Goal: Task Accomplishment & Management: Manage account settings

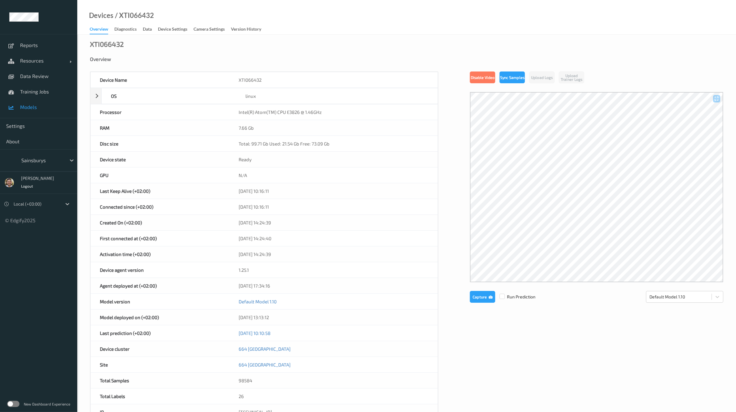
click at [30, 105] on span "Models" at bounding box center [45, 107] width 51 height 6
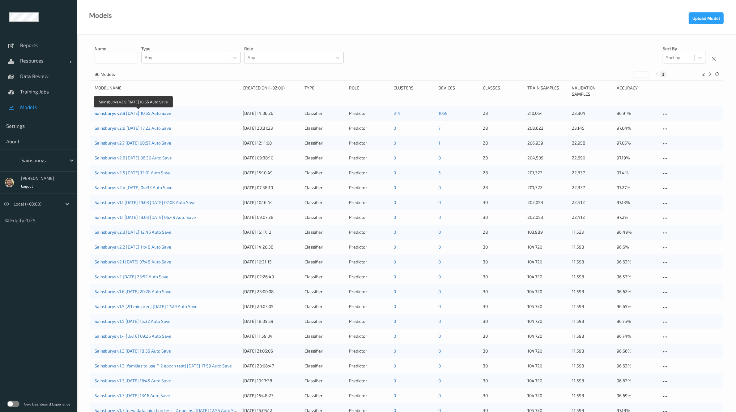
click at [153, 112] on link "Sainsburys v2.9 [DATE] 10:55 Auto Save" at bounding box center [133, 112] width 77 height 5
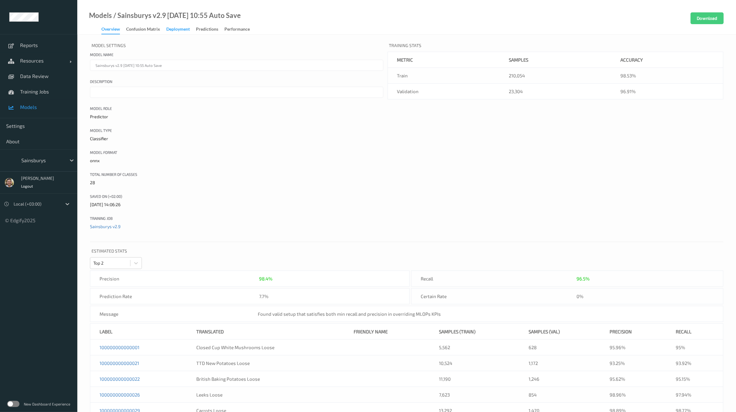
click at [174, 32] on div "Deployment" at bounding box center [178, 30] width 24 height 8
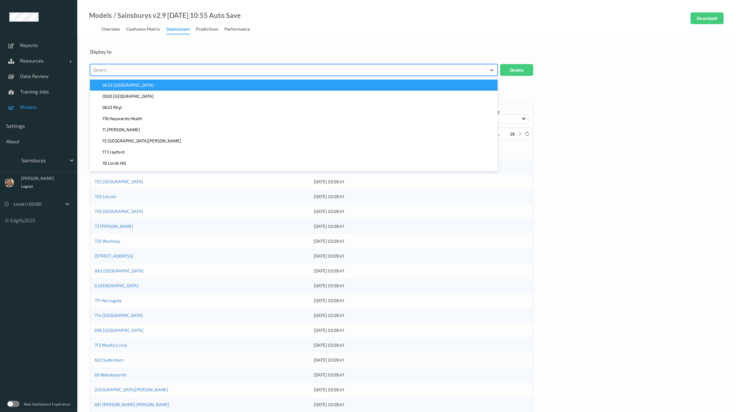
click at [164, 65] on div "Select..." at bounding box center [288, 70] width 396 height 10
paste input "XTI066432"
type input "XTI066432"
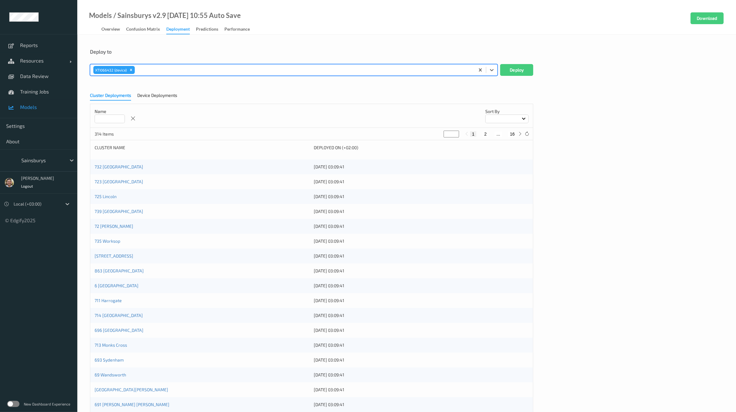
paste input "XTI079535"
type input "XTI079535"
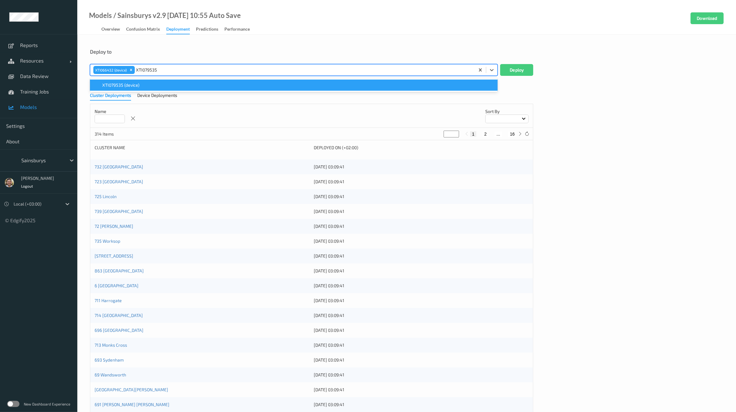
click at [338, 83] on div "XTI079535 (device)" at bounding box center [294, 85] width 400 height 6
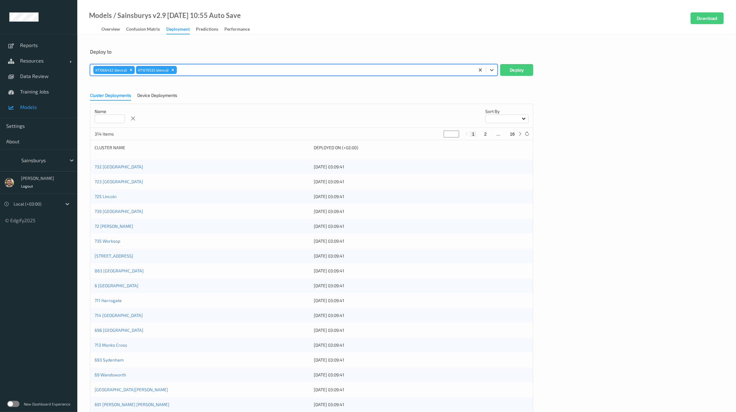
paste input "XTI205333"
type input "XTI205333"
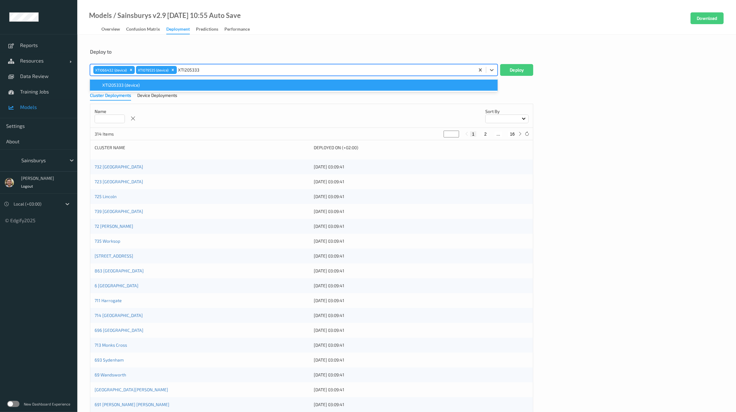
click at [266, 86] on div "XTI205333 (device)" at bounding box center [294, 85] width 400 height 6
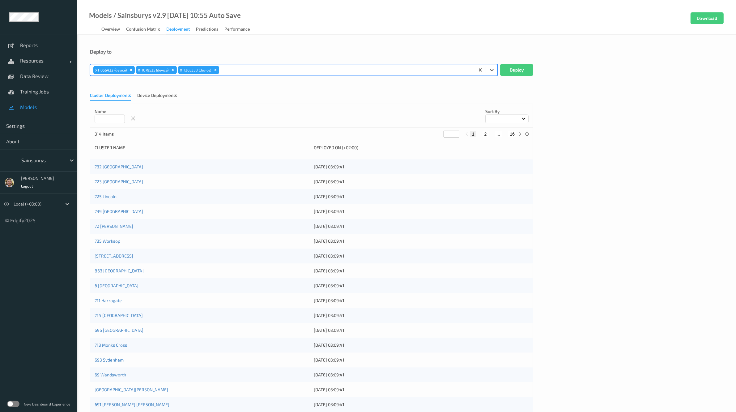
paste input "XTI223131"
type input "XTI223131"
paste input "XTI225433"
type input "XTI225433"
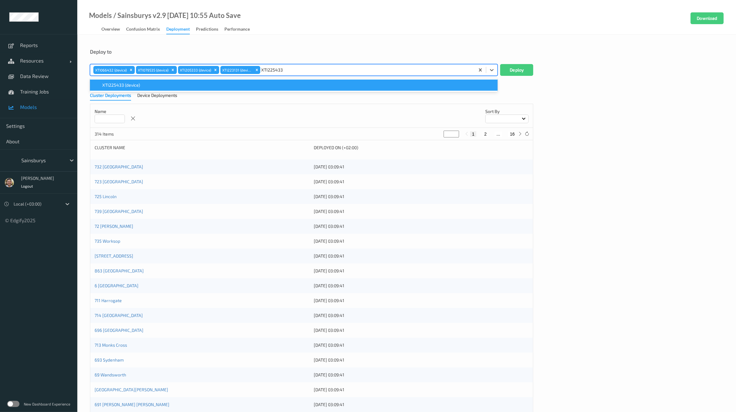
click at [212, 86] on div "XTI225433 (device)" at bounding box center [294, 85] width 400 height 6
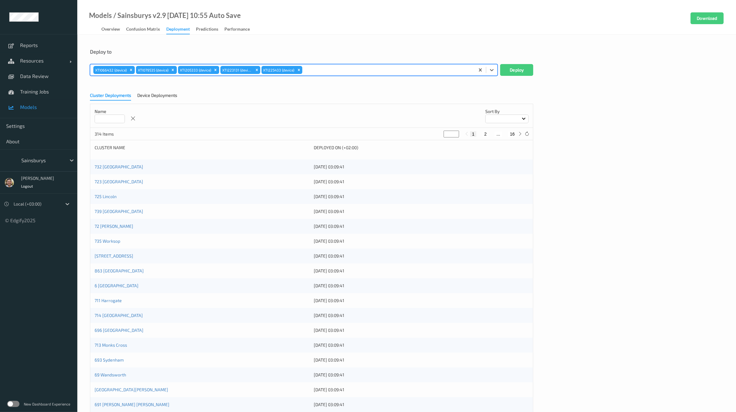
paste input "XTI225835"
type input "XTI225835"
paste input "XTI229037"
type input "XTI229037"
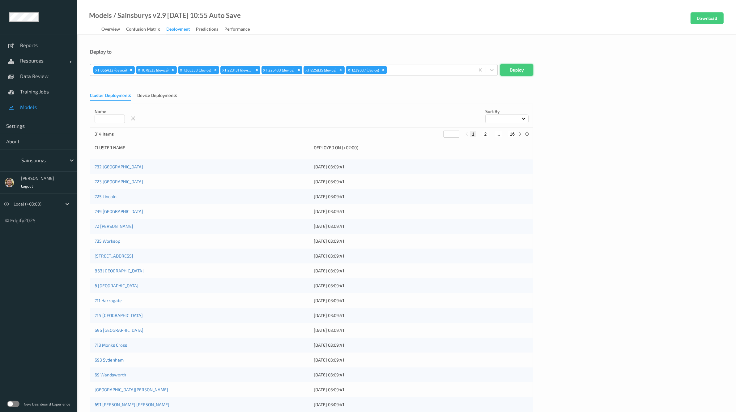
click at [512, 67] on button "Deploy" at bounding box center [516, 70] width 33 height 12
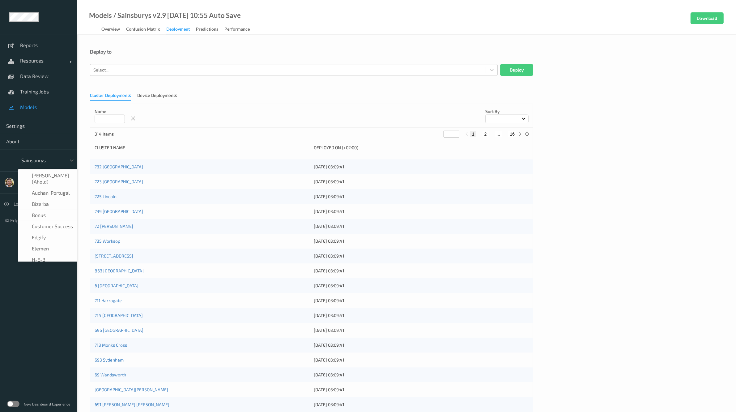
click at [32, 163] on div at bounding box center [42, 159] width 42 height 7
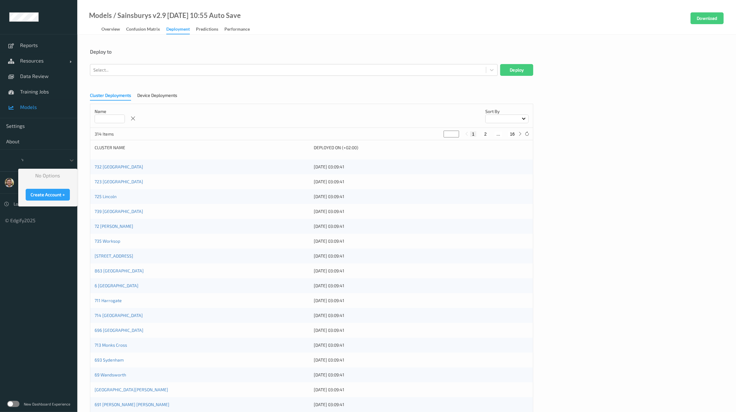
type input "'"
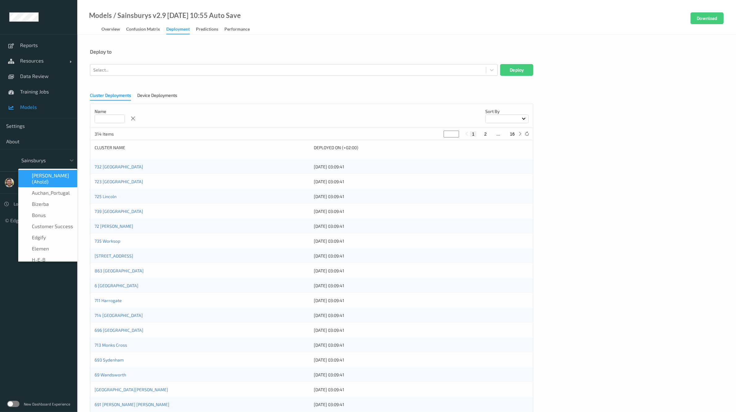
type input "w"
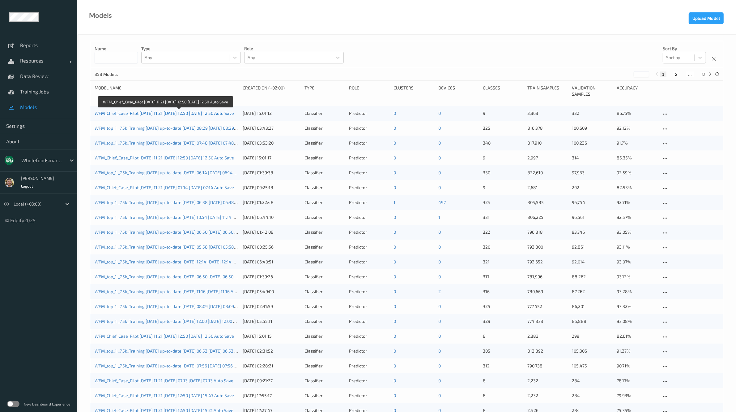
click at [197, 114] on link "WFM_Chief_Case_Pilot 2025-06-24 11:21 2025-08-12 12:50 2025-08-12 12:50 Auto Sa…" at bounding box center [164, 112] width 139 height 5
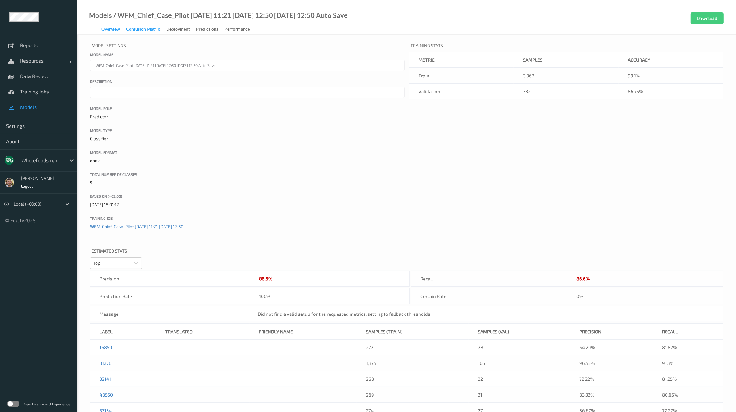
click at [149, 27] on div "Confusion matrix" at bounding box center [143, 30] width 34 height 8
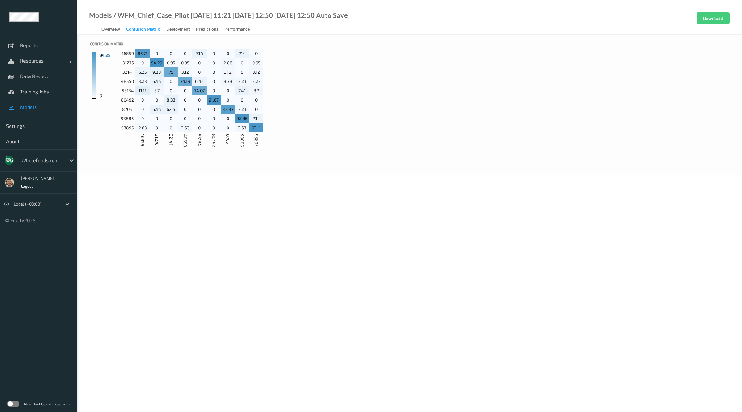
click at [39, 110] on link "Models" at bounding box center [38, 106] width 77 height 15
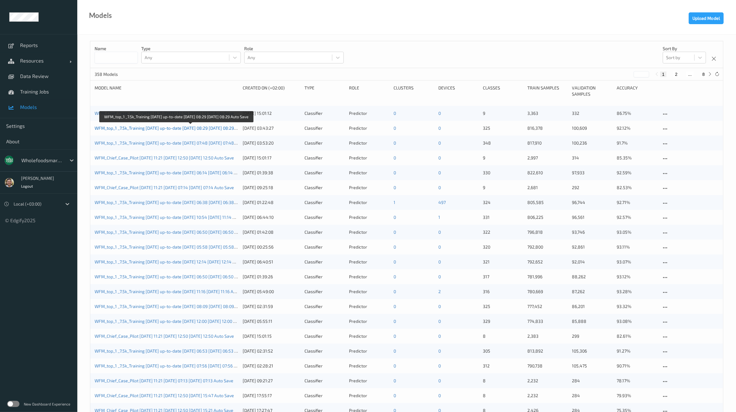
click at [191, 128] on link "WFM_top_1 _7.5k_Training 2025-05-22 up-to-date 2025-08-07 08:29 2025-08-07 08:2…" at bounding box center [175, 127] width 160 height 5
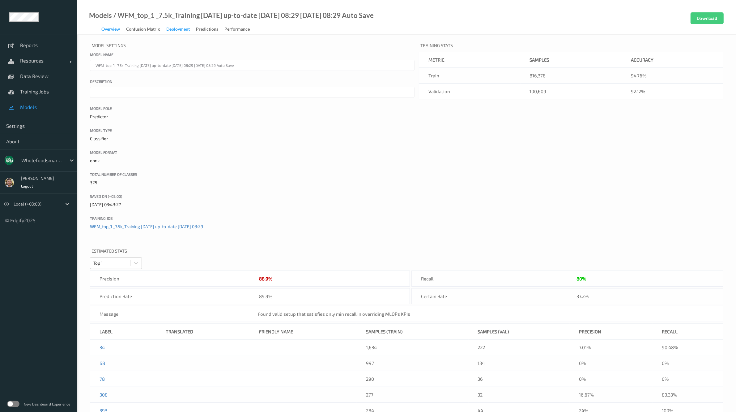
click at [178, 29] on div "Deployment" at bounding box center [178, 30] width 24 height 8
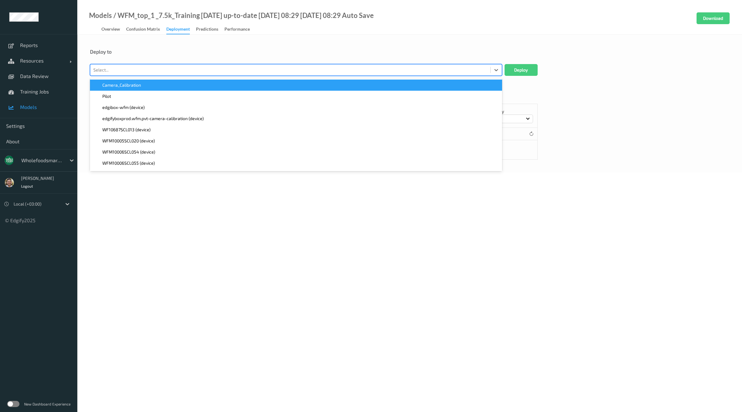
click at [177, 70] on div at bounding box center [290, 69] width 394 height 7
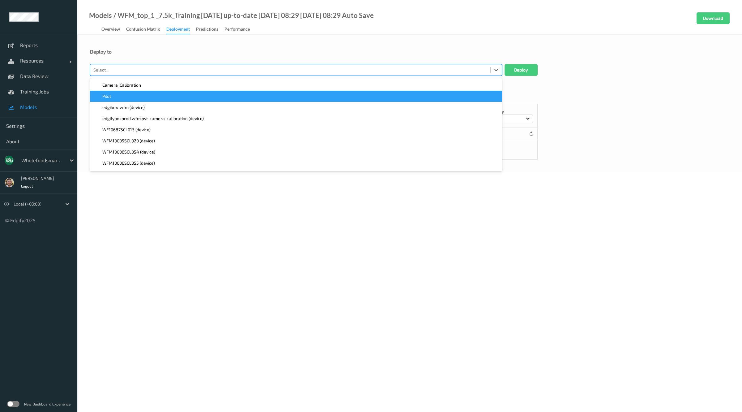
click at [161, 101] on div "Pilot" at bounding box center [296, 96] width 412 height 11
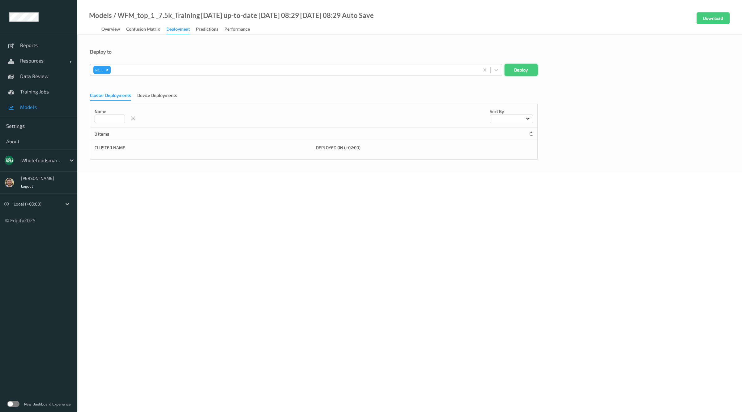
click at [516, 65] on button "Deploy" at bounding box center [521, 70] width 33 height 12
click at [30, 57] on link "Resources" at bounding box center [38, 60] width 77 height 15
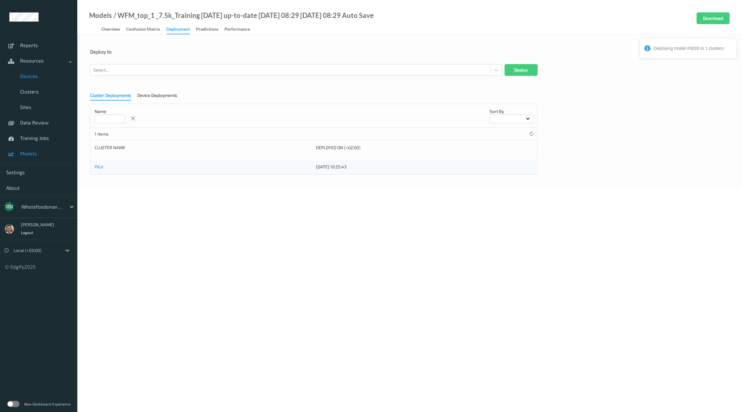
click at [36, 78] on span "Devices" at bounding box center [45, 76] width 51 height 6
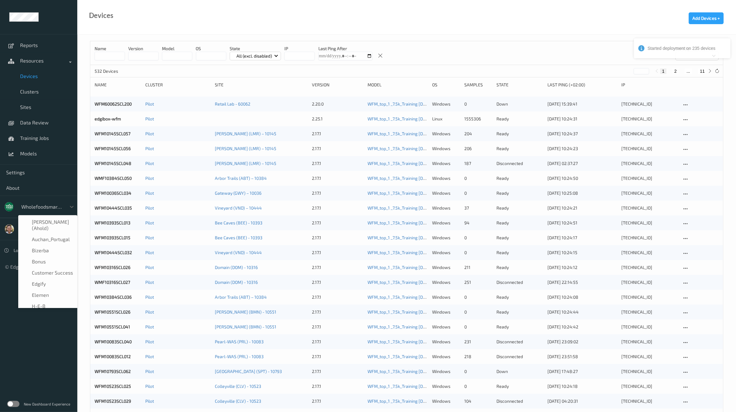
click at [33, 212] on div "wholefoodsmarket" at bounding box center [47, 207] width 59 height 12
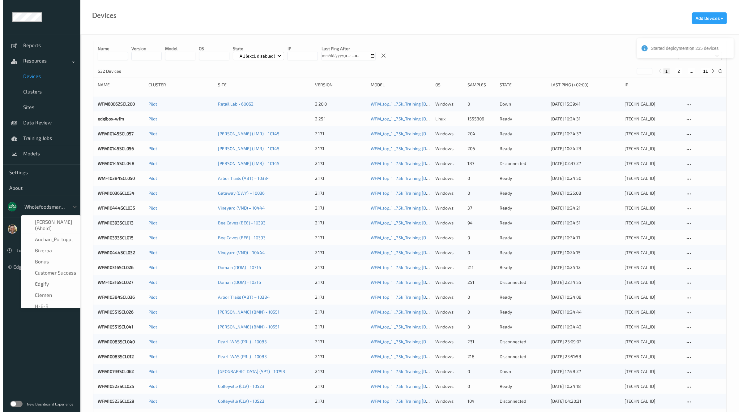
scroll to position [130, 0]
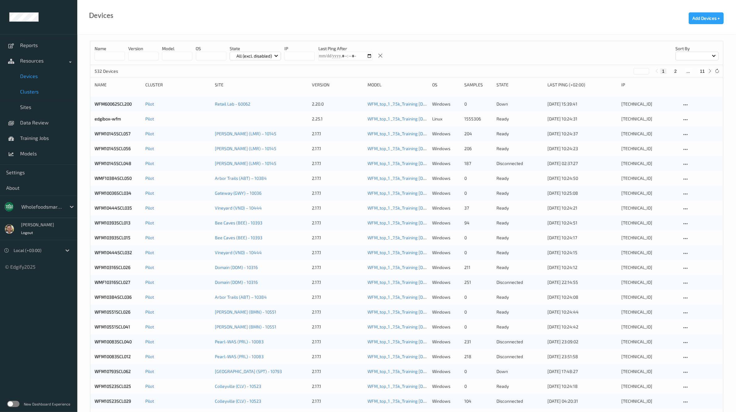
click at [31, 94] on span "Clusters" at bounding box center [45, 91] width 51 height 6
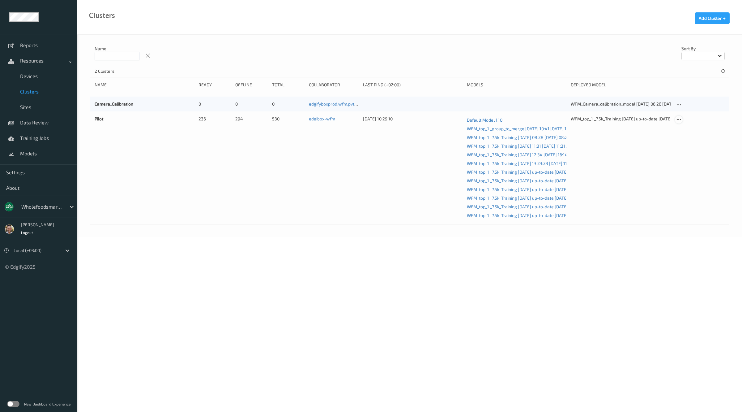
click at [680, 117] on icon at bounding box center [678, 120] width 5 height 6
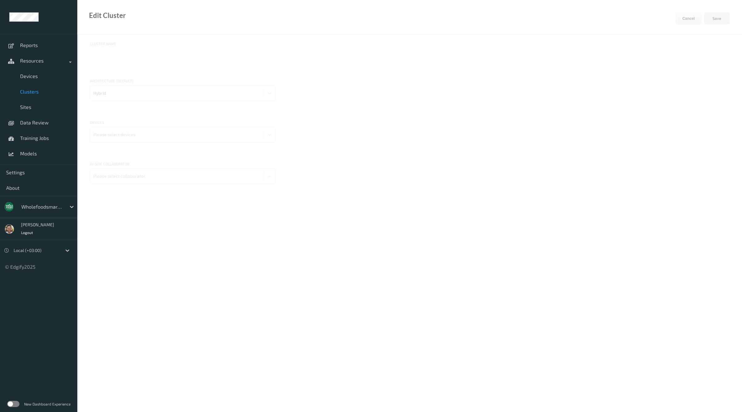
type input "Pilot"
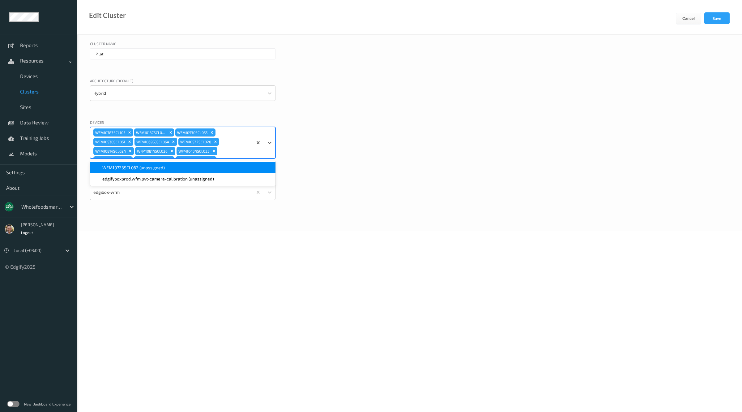
scroll to position [1615, 0]
click at [234, 151] on div "WFM10783SCL105 WFM10137SCL026 WFM10530SCL055 WFM10530SCL051 WFM106955SCL064 WFM…" at bounding box center [171, 142] width 162 height 31
paste input "WFM10723SCL062"
type input "WFM10723SCL062"
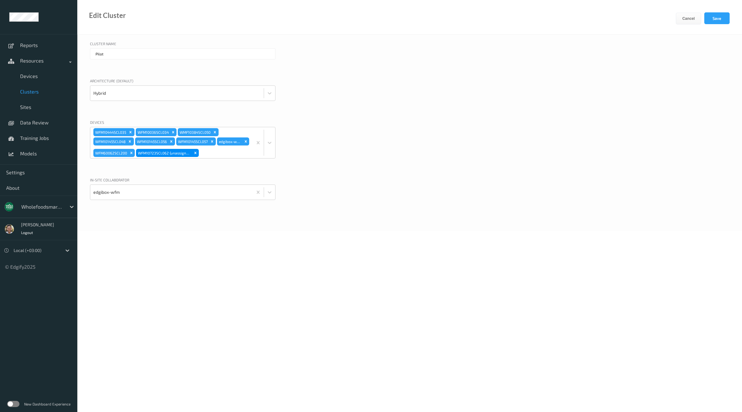
click at [410, 126] on div "Devices WFM10783SCL105 WFM10137SCL026 WFM10530SCL055 WFM10530SCL051 WFM106955SC…" at bounding box center [410, 146] width 640 height 54
click at [721, 15] on button "Save" at bounding box center [716, 18] width 25 height 12
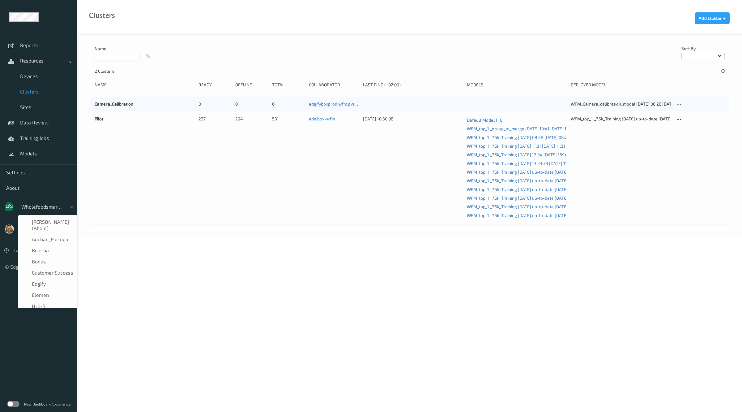
click at [28, 209] on div at bounding box center [42, 206] width 42 height 7
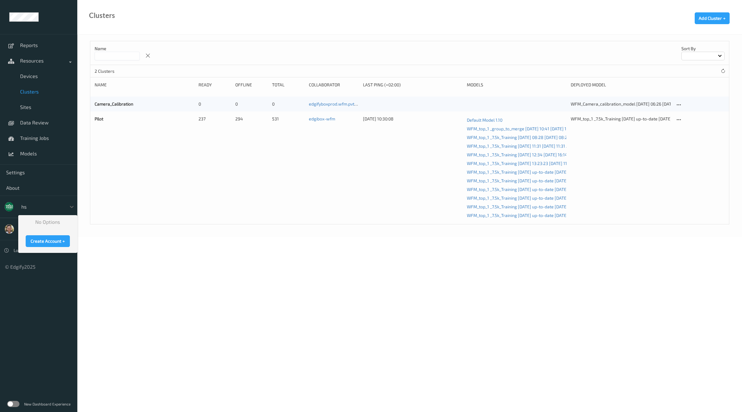
type input "h"
type input "shu"
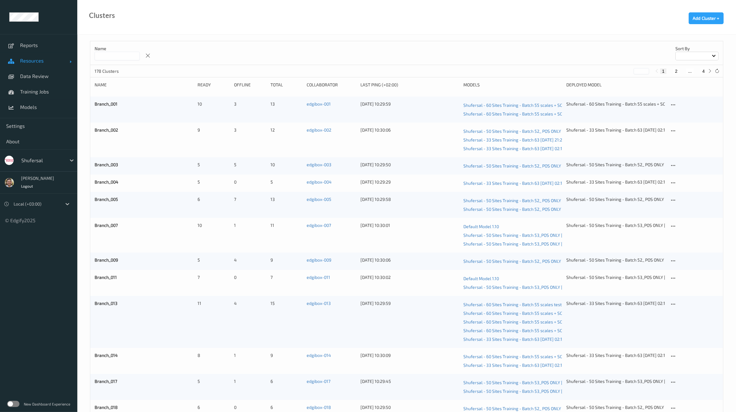
click at [44, 62] on span "Resources" at bounding box center [44, 61] width 49 height 6
click at [39, 90] on span "Clusters" at bounding box center [45, 91] width 51 height 6
click at [100, 56] on input at bounding box center [117, 56] width 45 height 9
paste input "**********"
type input "**********"
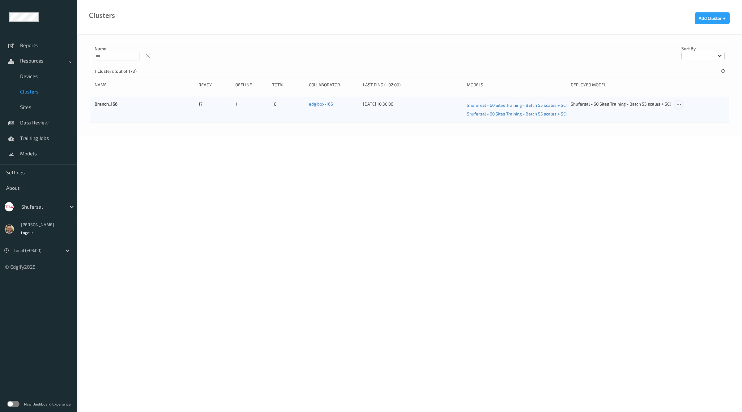
type input "***"
click at [679, 102] on icon at bounding box center [678, 105] width 5 height 6
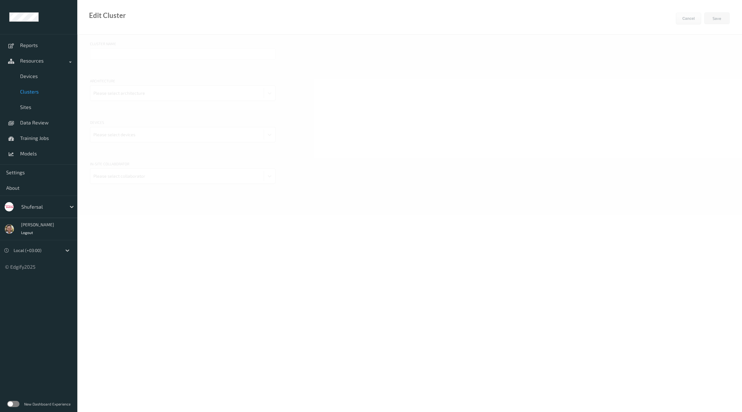
type input "Branch_166"
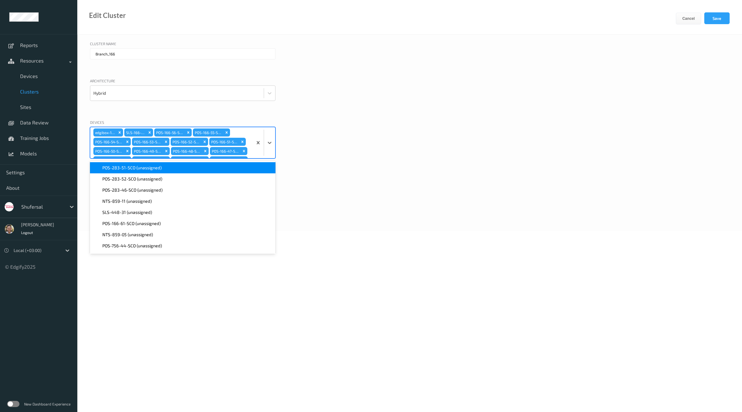
scroll to position [30, 0]
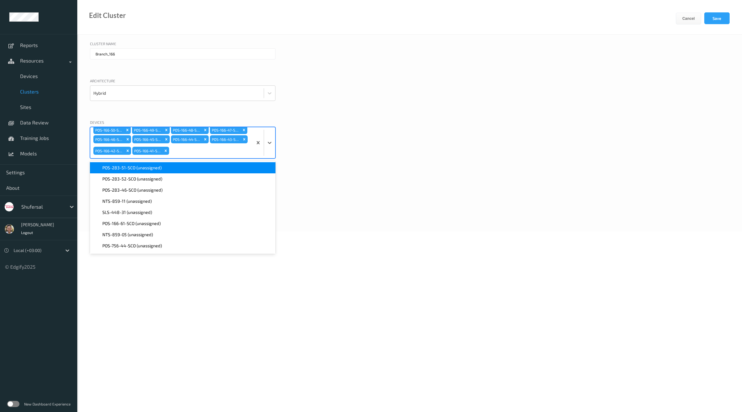
click at [239, 151] on div "edgibox-166 SLS-166-23 POS-166-56-SCO POS-166-55-SCO POS-166-54-SCO POS-166-53-…" at bounding box center [171, 142] width 162 height 31
paste input "POS-166-58-SCO"
type input "POS-166-58-SCO"
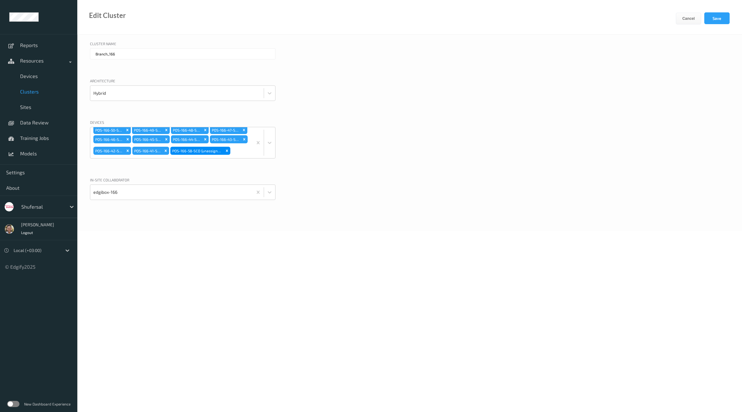
click at [364, 143] on div "Devices edgibox-166 SLS-166-23 POS-166-56-SCO POS-166-55-SCO POS-166-54-SCO POS…" at bounding box center [410, 146] width 640 height 54
click at [713, 19] on button "Save" at bounding box center [716, 18] width 25 height 12
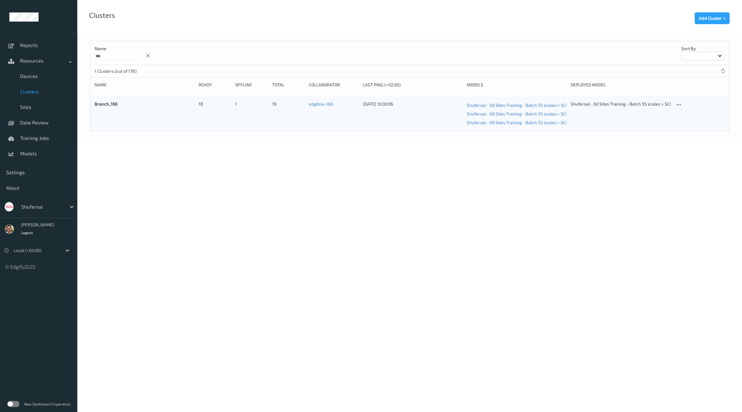
click at [119, 54] on input "***" at bounding box center [117, 56] width 45 height 9
paste input "**********"
click at [119, 54] on input "**********" at bounding box center [117, 56] width 45 height 9
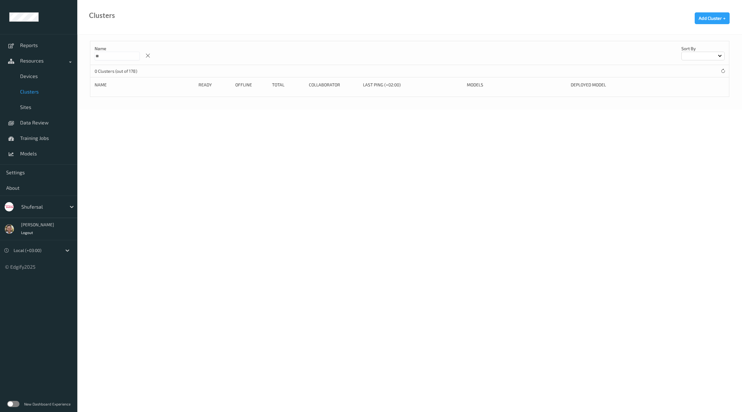
type input "*"
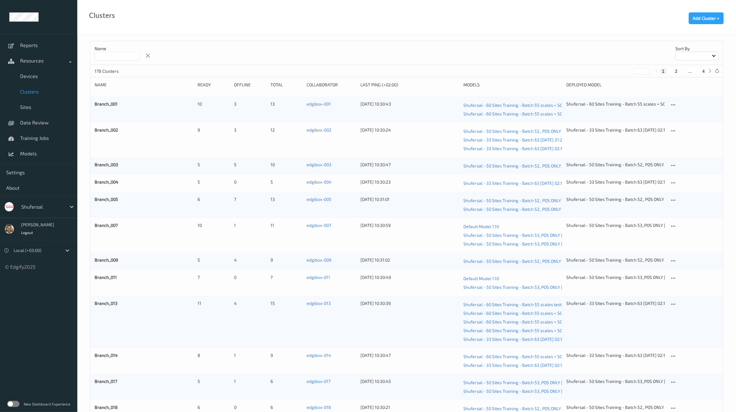
click at [119, 54] on input at bounding box center [117, 56] width 45 height 9
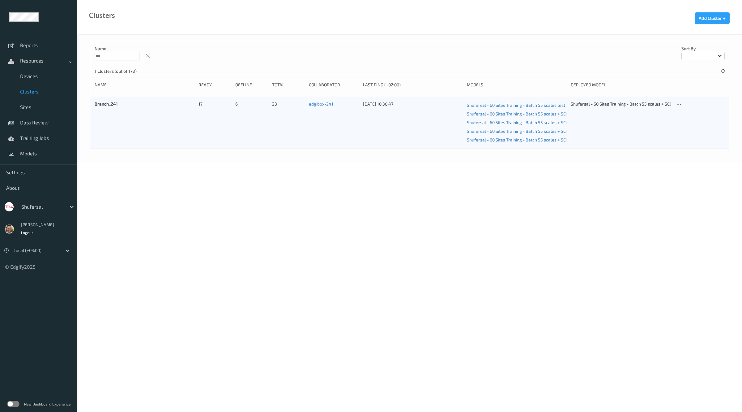
type input "***"
click at [683, 102] on div at bounding box center [700, 122] width 50 height 43
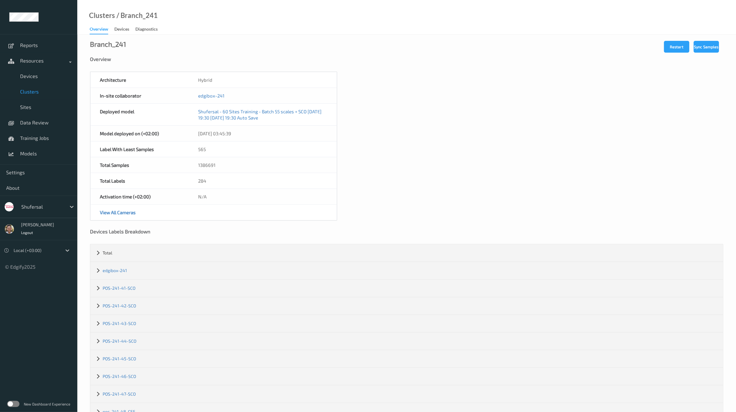
click at [40, 96] on link "Clusters" at bounding box center [38, 91] width 77 height 15
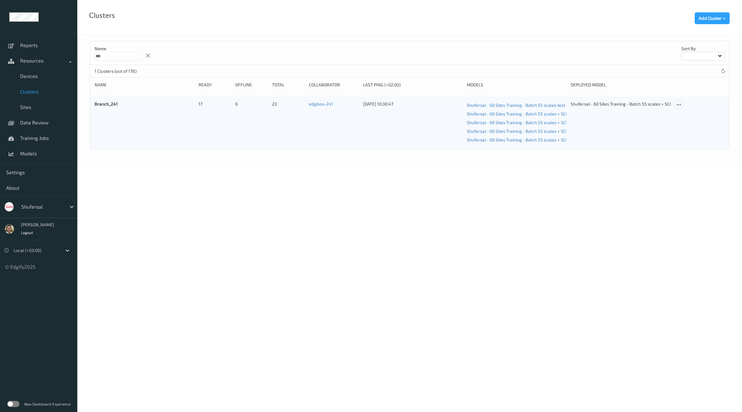
click at [678, 105] on icon at bounding box center [678, 105] width 5 height 6
click at [690, 115] on div "Edit Cluster" at bounding box center [696, 115] width 20 height 6
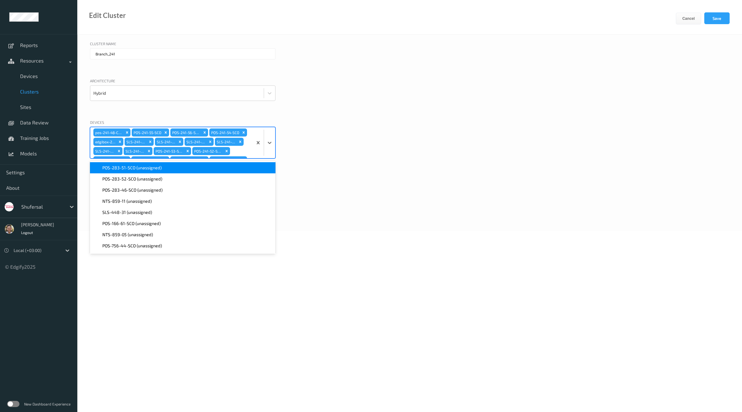
scroll to position [39, 0]
click at [243, 144] on div "pos-241-48-CSS POS-241-55-SCO POS-241-56-SCO POS-241-54-SCO edgibox-241 SLS-241…" at bounding box center [171, 142] width 162 height 31
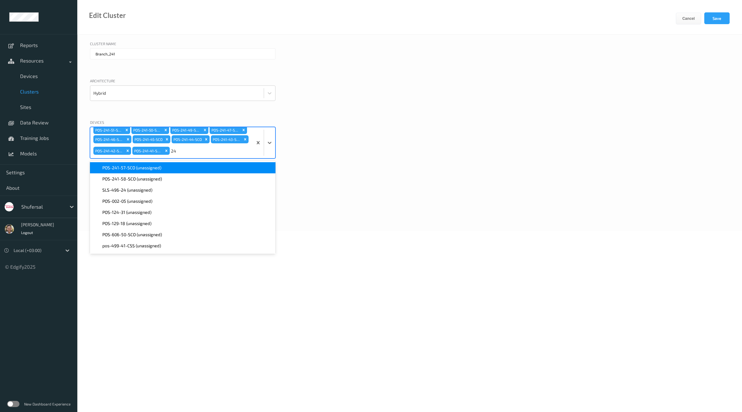
type input "241"
click at [187, 169] on div "POS-241-57-SCO (unassigned)" at bounding box center [183, 168] width 178 height 6
click at [187, 169] on div "POS-283-51-SCO (unassigned)" at bounding box center [183, 168] width 178 height 6
type input "241"
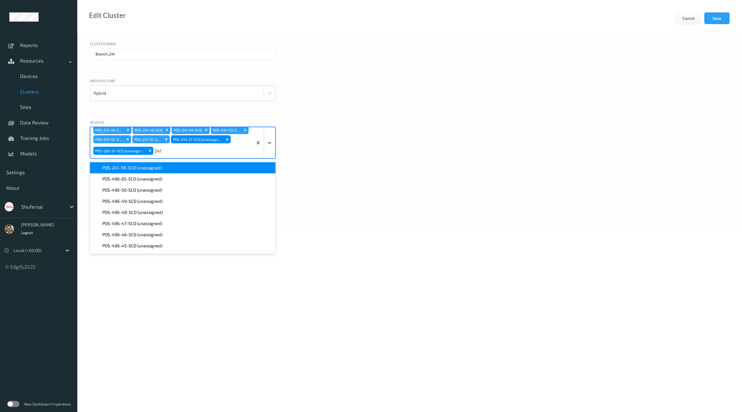
click at [187, 169] on div "POS-241-58-SCO (unassigned)" at bounding box center [183, 168] width 178 height 6
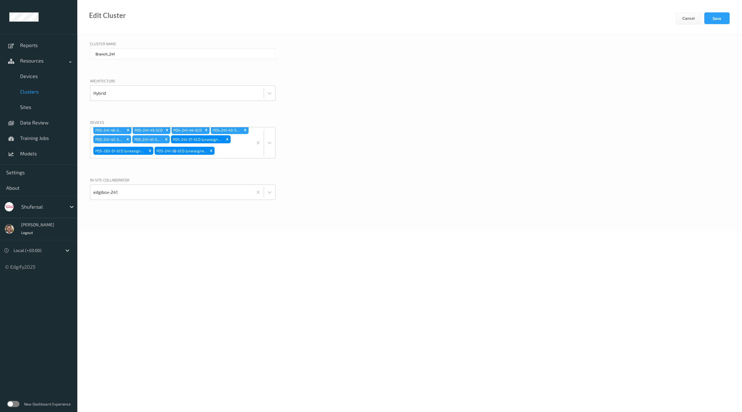
click at [507, 108] on div "Architecture Hybrid" at bounding box center [410, 95] width 640 height 35
click at [712, 19] on button "Save" at bounding box center [716, 18] width 25 height 12
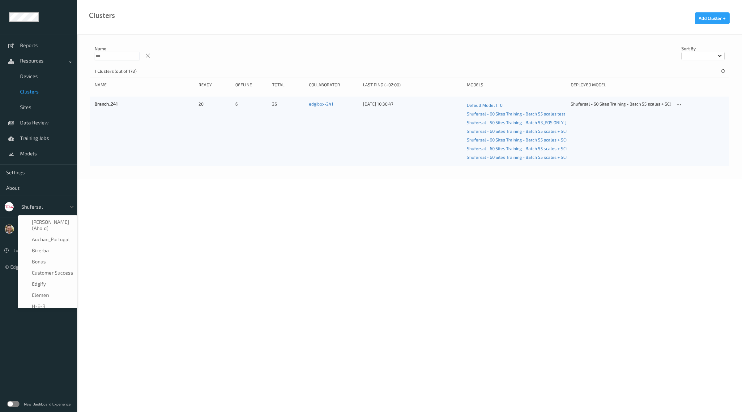
scroll to position [85, 0]
click at [34, 208] on div at bounding box center [42, 206] width 42 height 7
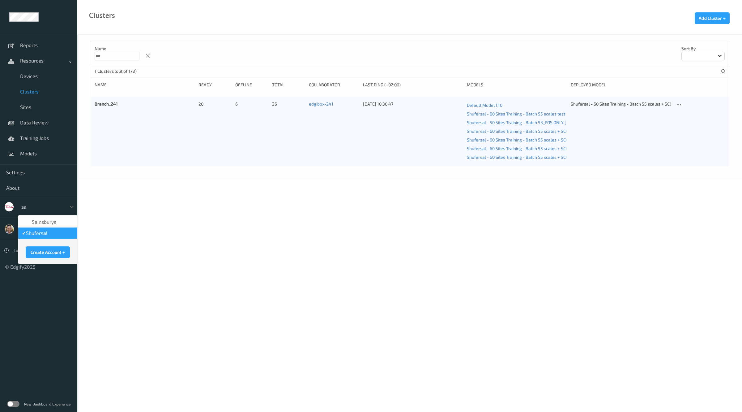
type input "sai"
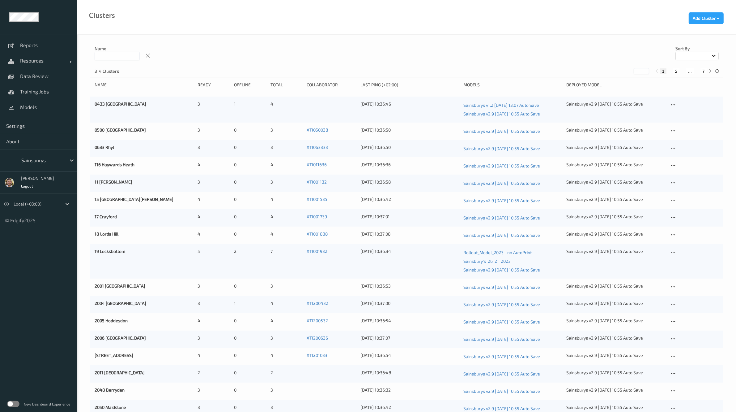
click at [122, 58] on input at bounding box center [117, 56] width 45 height 9
click at [42, 59] on span "Resources" at bounding box center [44, 61] width 49 height 6
click at [31, 77] on span "Devices" at bounding box center [45, 76] width 51 height 6
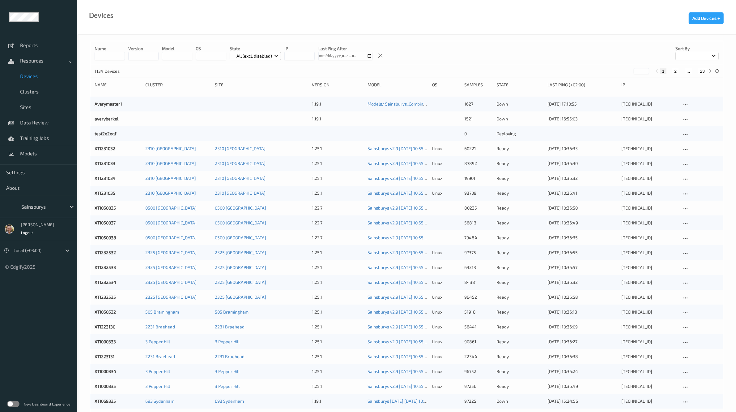
click at [119, 53] on input at bounding box center [110, 56] width 30 height 9
paste input "********"
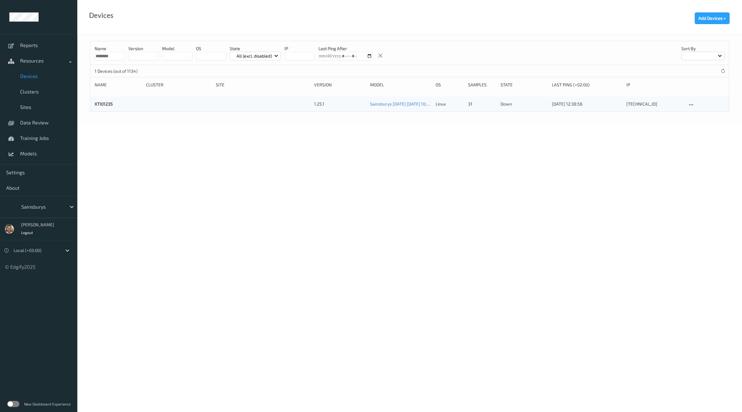
click at [102, 54] on input "********" at bounding box center [110, 56] width 30 height 9
paste input "*"
click at [102, 54] on input "*********" at bounding box center [110, 56] width 30 height 9
type input "*********"
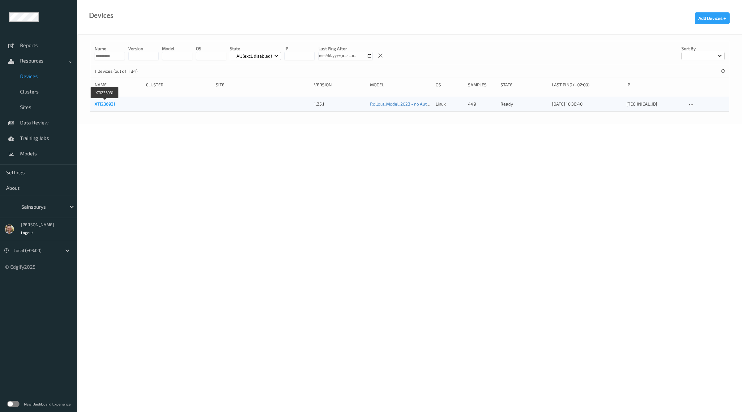
click at [108, 105] on link "XTI236931" at bounding box center [105, 103] width 21 height 5
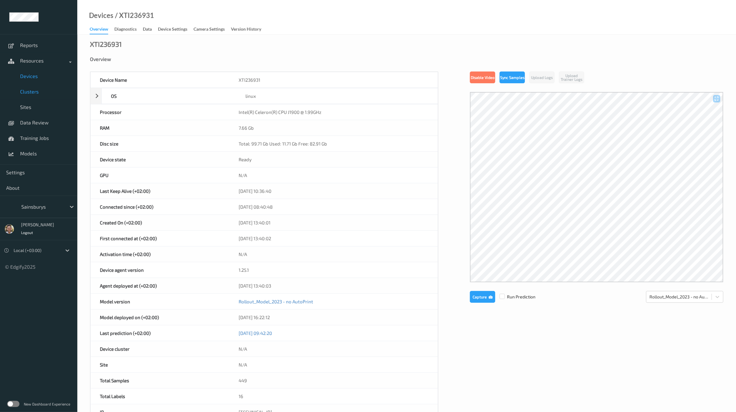
click at [29, 92] on span "Clusters" at bounding box center [45, 91] width 51 height 6
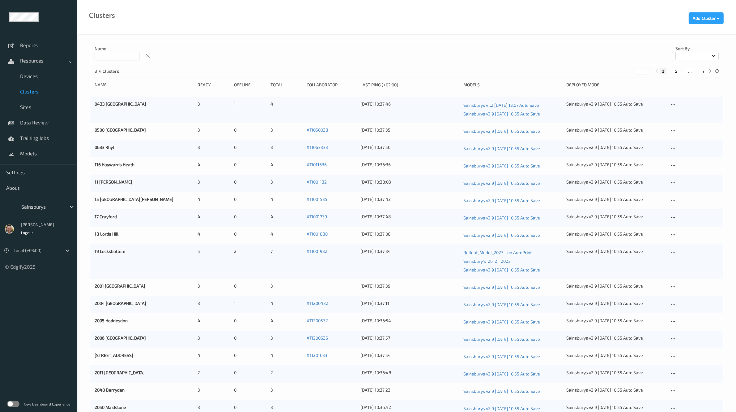
click at [134, 53] on input at bounding box center [117, 56] width 45 height 9
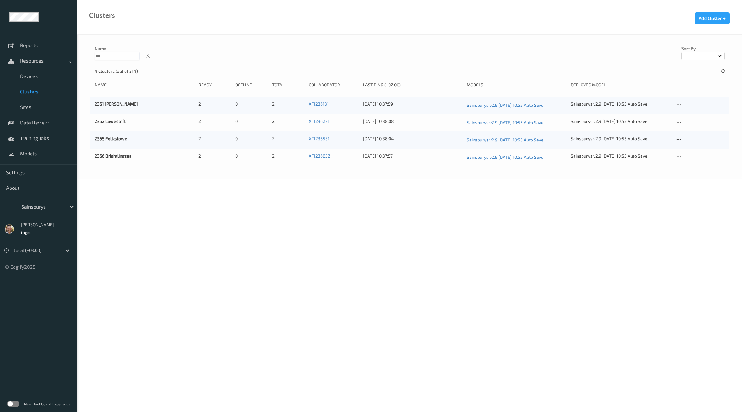
type input "***"
click at [131, 55] on input "***" at bounding box center [117, 56] width 45 height 9
click at [25, 79] on span "Devices" at bounding box center [45, 76] width 51 height 6
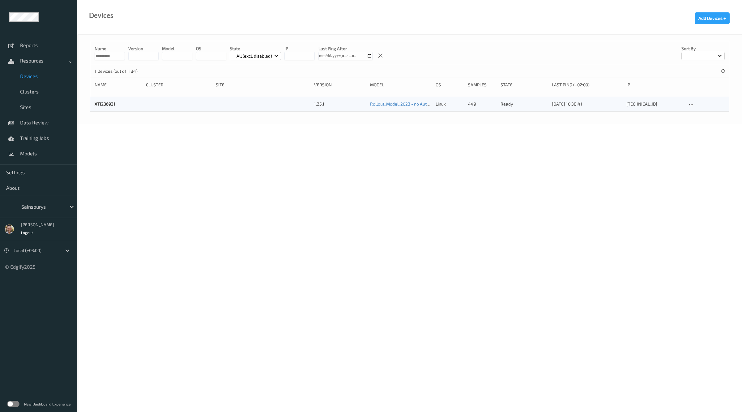
click at [108, 56] on input "*********" at bounding box center [110, 56] width 30 height 9
paste input
type input "*********"
click at [43, 96] on link "Clusters" at bounding box center [38, 91] width 77 height 15
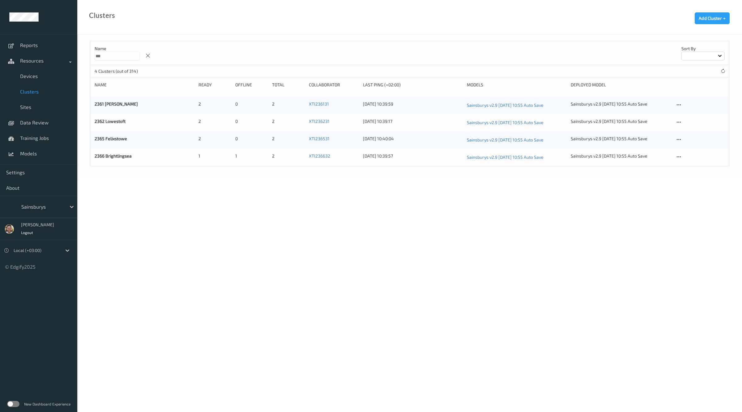
click at [112, 56] on input "***" at bounding box center [117, 56] width 45 height 9
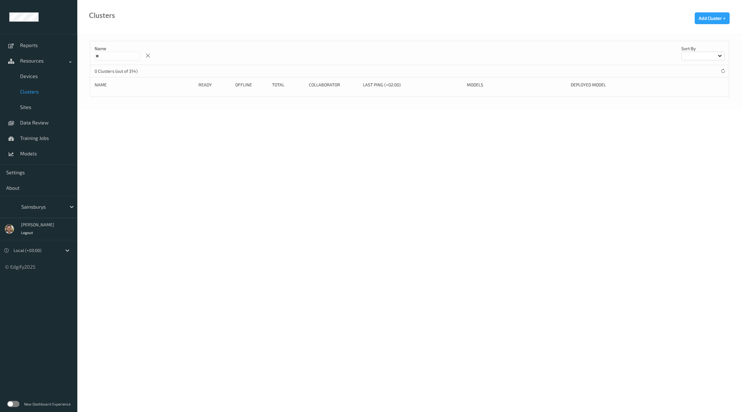
type input "*"
